Goal: Transaction & Acquisition: Purchase product/service

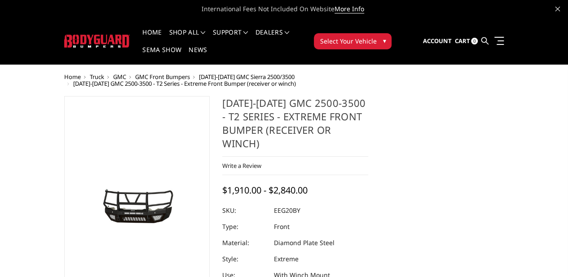
click at [108, 216] on img at bounding box center [161, 231] width 575 height 274
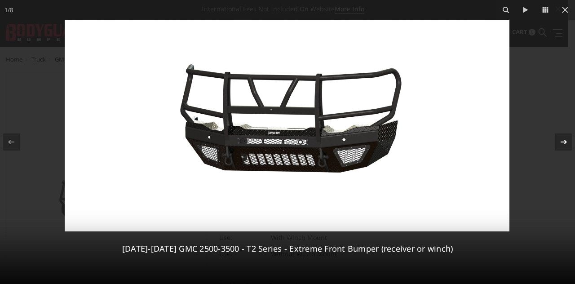
click at [567, 141] on icon at bounding box center [564, 142] width 11 height 11
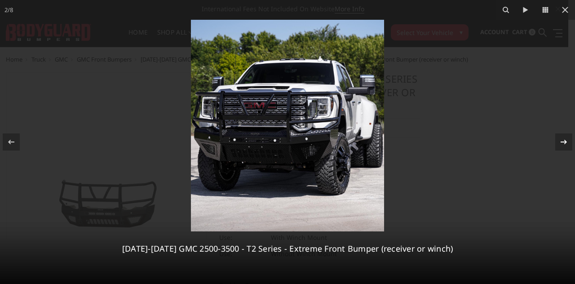
click at [566, 142] on icon at bounding box center [564, 142] width 6 height 4
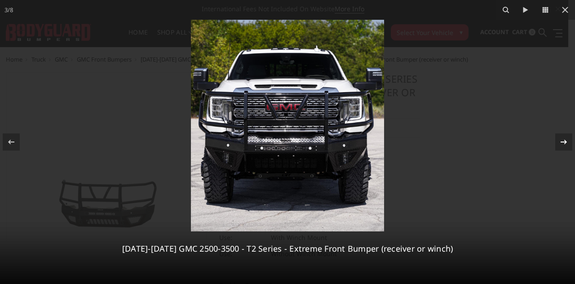
click at [565, 145] on icon at bounding box center [564, 142] width 11 height 11
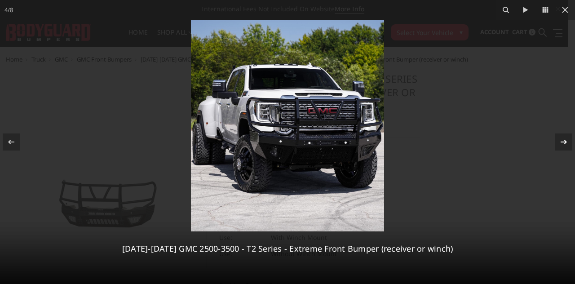
click at [565, 145] on icon at bounding box center [564, 142] width 11 height 11
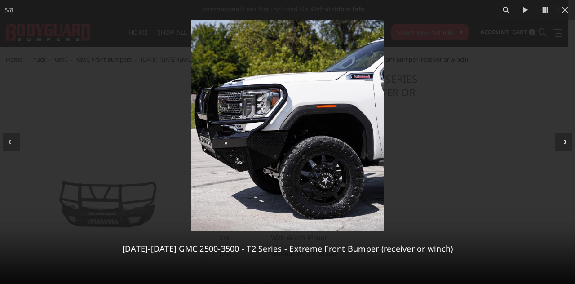
click at [565, 145] on icon at bounding box center [564, 142] width 11 height 11
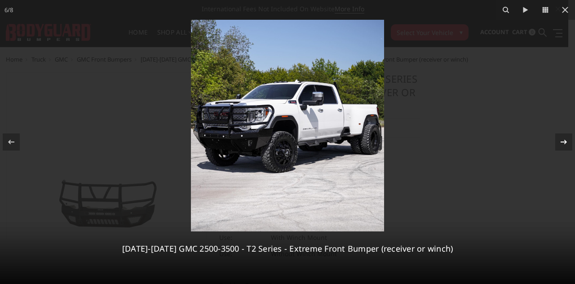
click at [565, 145] on icon at bounding box center [564, 142] width 11 height 11
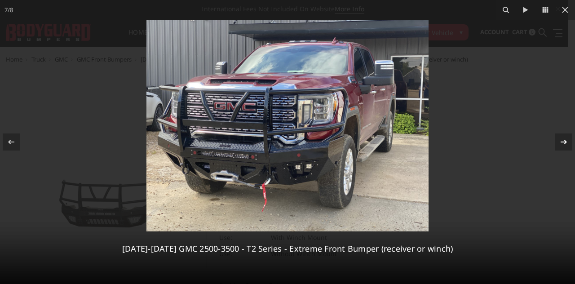
click at [565, 145] on icon at bounding box center [564, 142] width 11 height 11
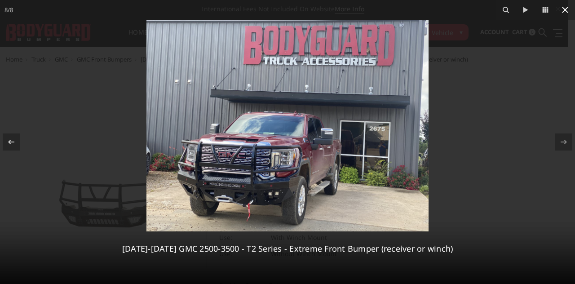
click at [568, 9] on icon at bounding box center [565, 9] width 11 height 11
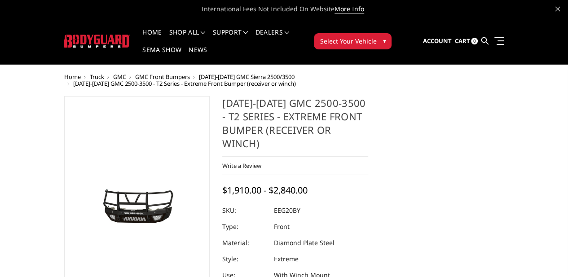
scroll to position [0, 103]
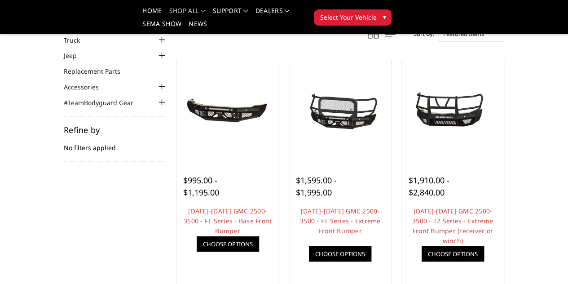
scroll to position [52, 0]
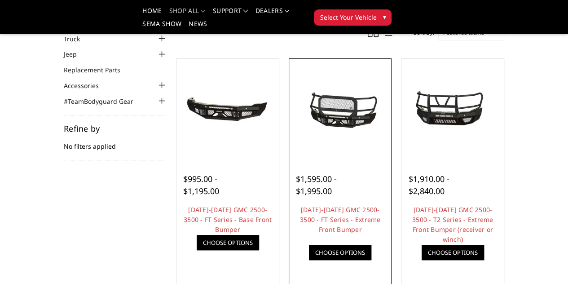
click at [0, 0] on img at bounding box center [0, 0] width 0 height 0
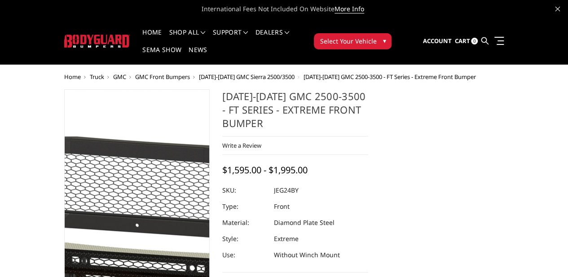
click at [110, 200] on img at bounding box center [157, 224] width 575 height 269
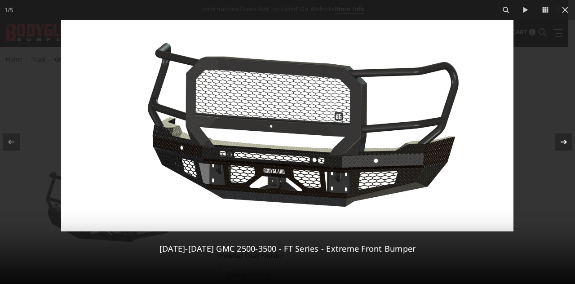
click at [559, 137] on icon at bounding box center [564, 142] width 11 height 11
